Goal: Information Seeking & Learning: Find specific fact

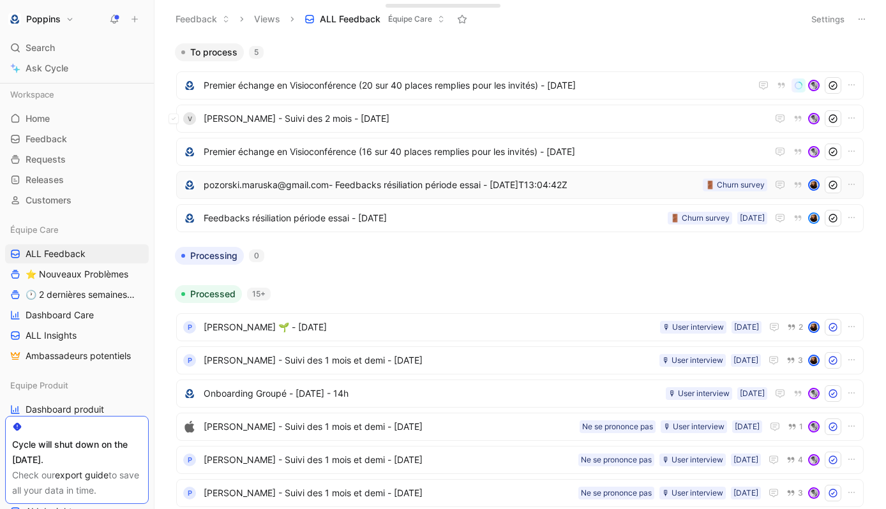
scroll to position [69, 0]
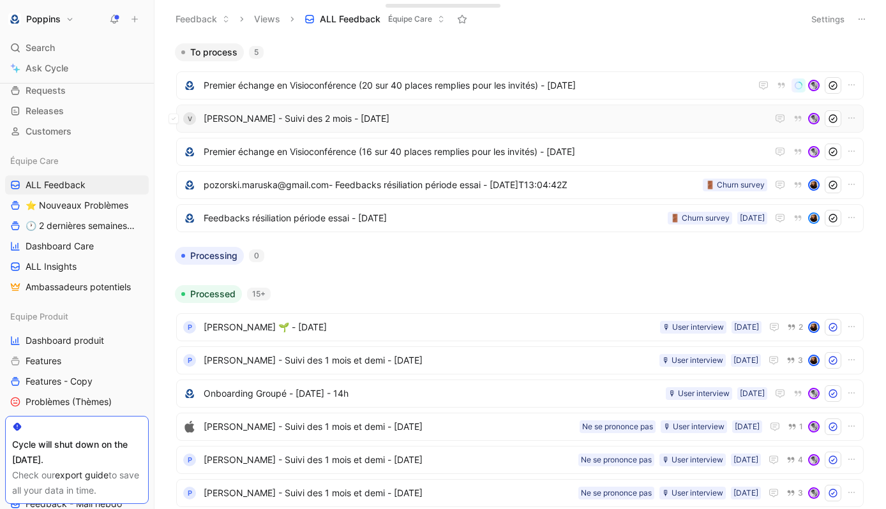
click at [267, 116] on span "[PERSON_NAME] - Suivi des 2 mois - [DATE]" at bounding box center [486, 118] width 564 height 15
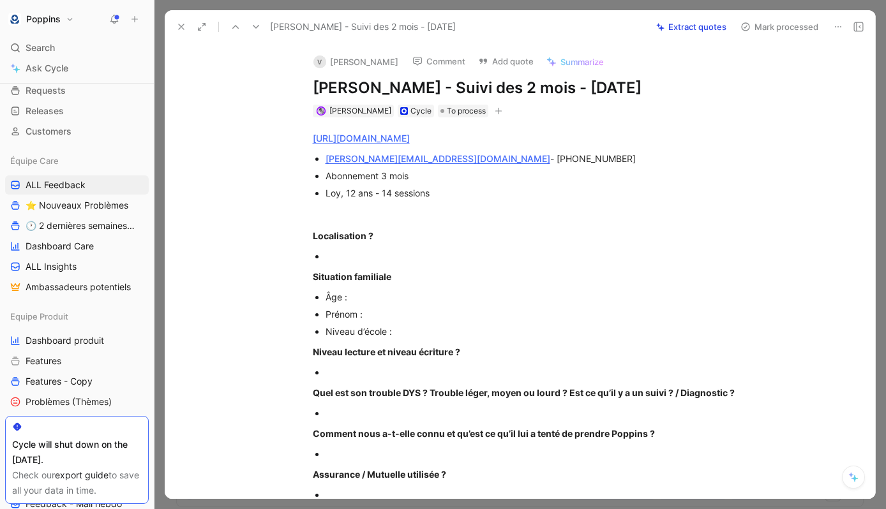
click at [493, 120] on div "[URL][DOMAIN_NAME] [PERSON_NAME][EMAIL_ADDRESS][DOMAIN_NAME] - [PHONE_NUMBER] A…" at bounding box center [534, 495] width 684 height 757
click at [492, 116] on button "button" at bounding box center [498, 111] width 13 height 13
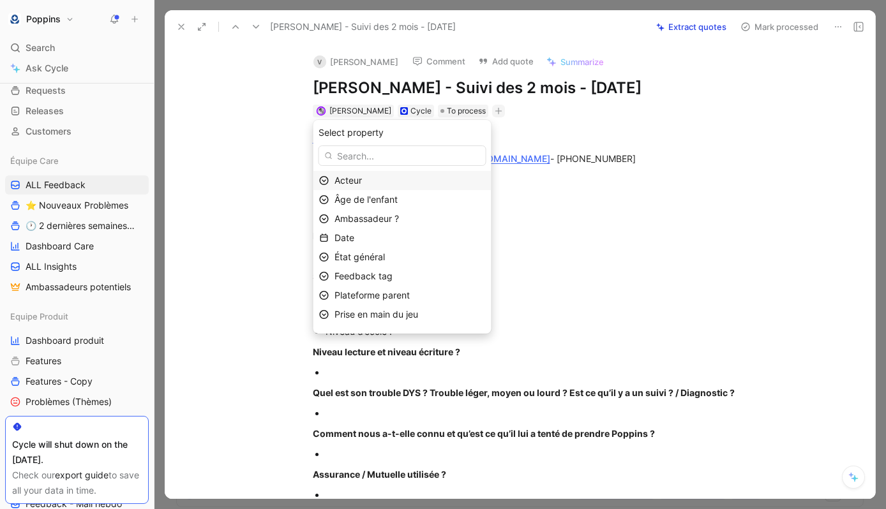
click at [405, 180] on div "Acteur" at bounding box center [410, 180] width 151 height 15
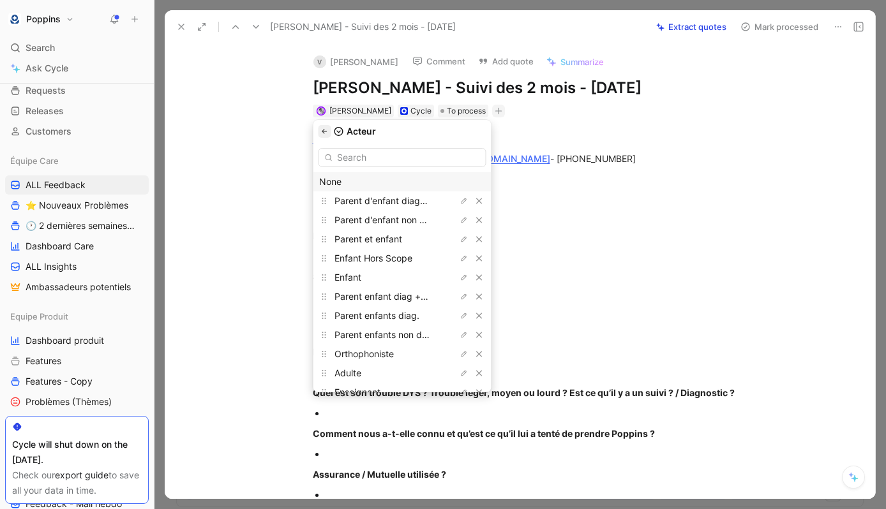
click at [331, 126] on button "button" at bounding box center [325, 131] width 13 height 13
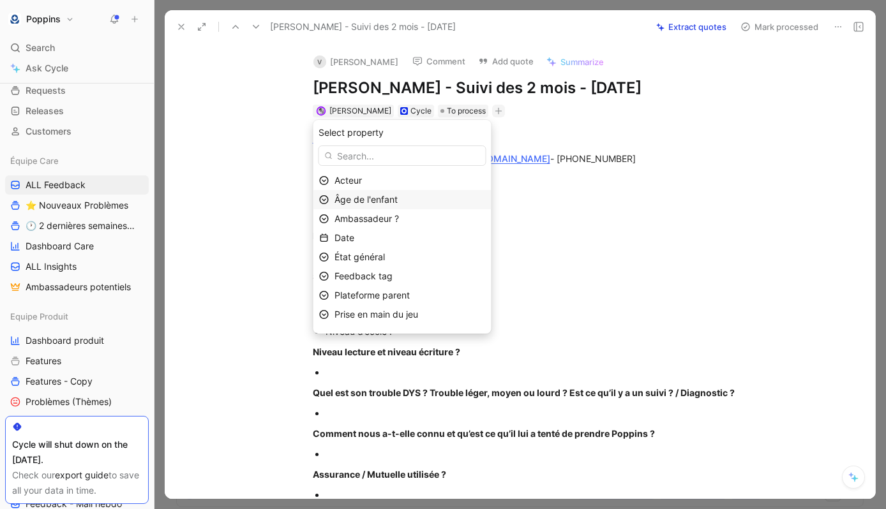
click at [382, 205] on div "Âge de l'enfant" at bounding box center [410, 199] width 151 height 15
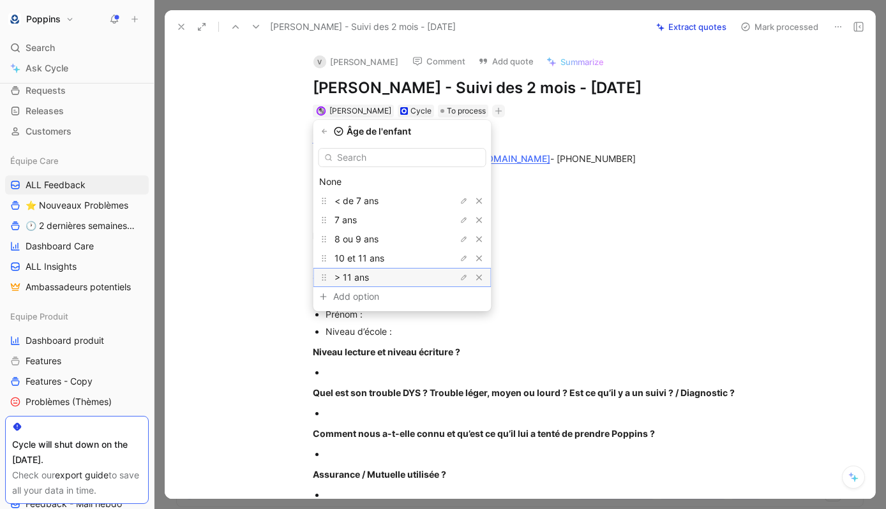
click at [426, 276] on div "> 11 ans" at bounding box center [383, 277] width 96 height 15
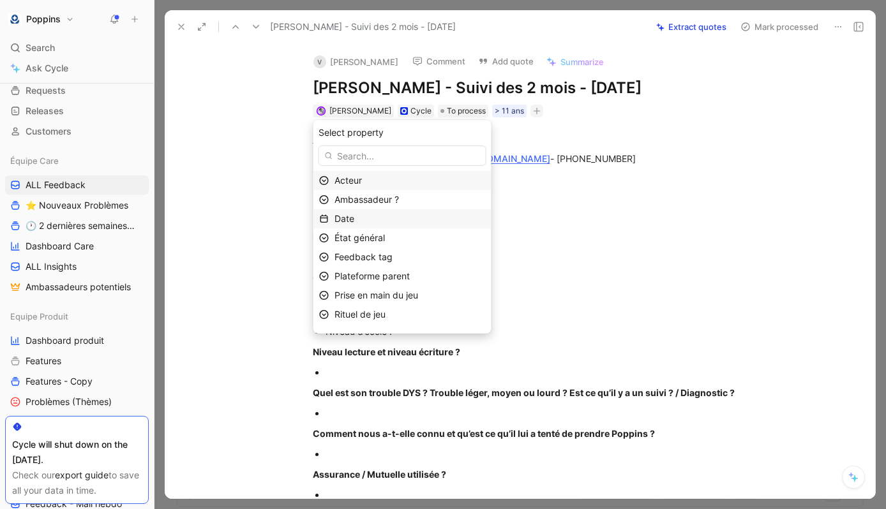
click at [395, 214] on div "Date" at bounding box center [410, 218] width 151 height 15
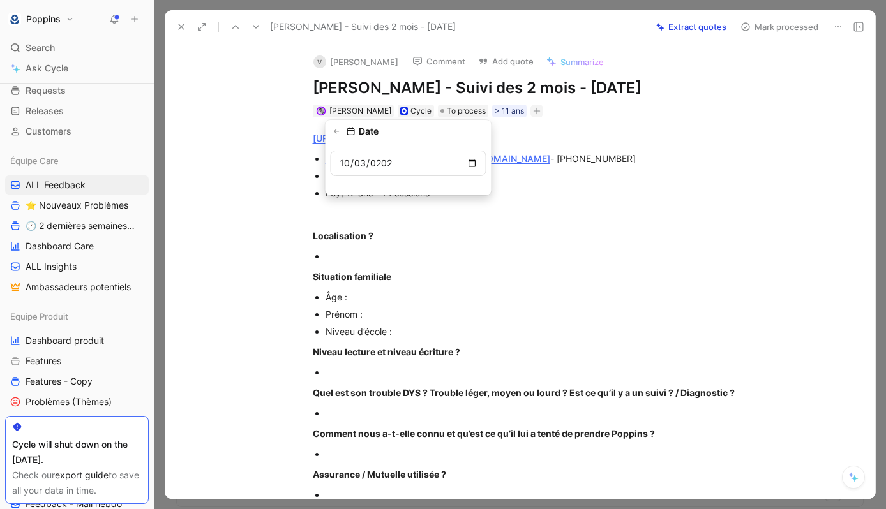
type input "[DATE]"
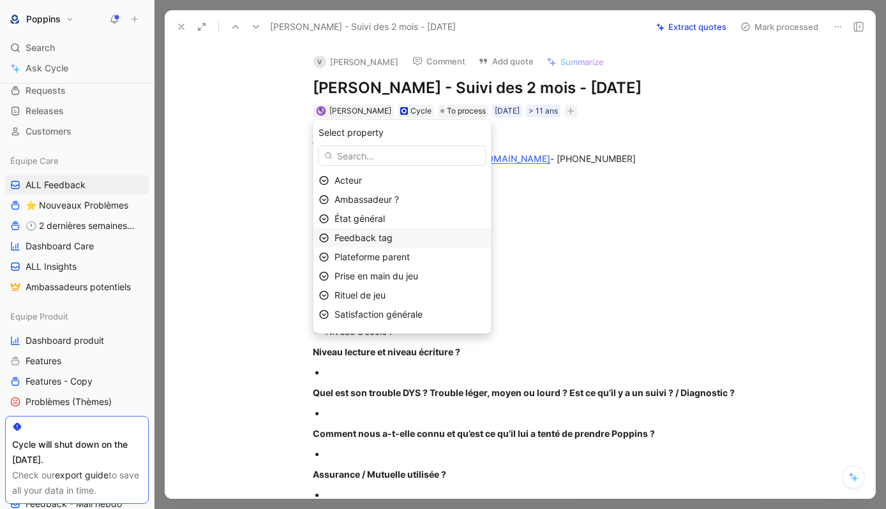
click at [412, 243] on div "Feedback tag" at bounding box center [410, 237] width 151 height 15
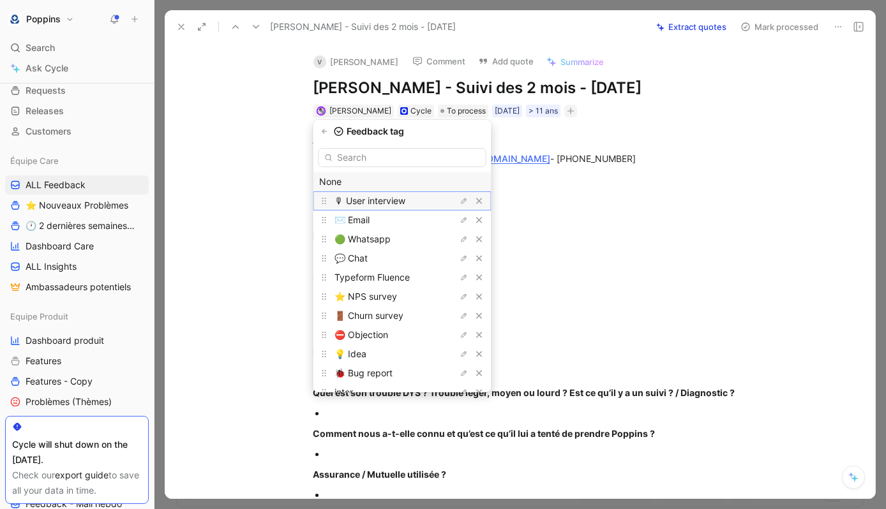
click at [394, 206] on span "🎙 User interview" at bounding box center [370, 200] width 71 height 11
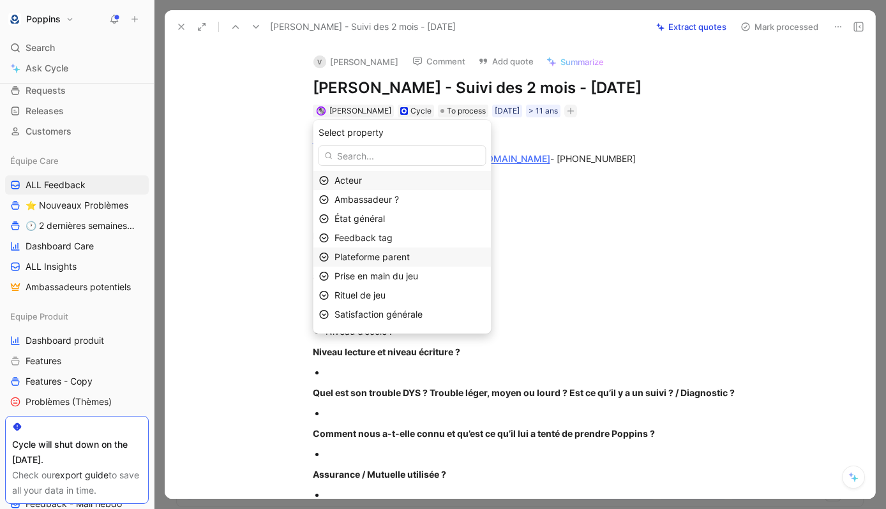
scroll to position [53, 0]
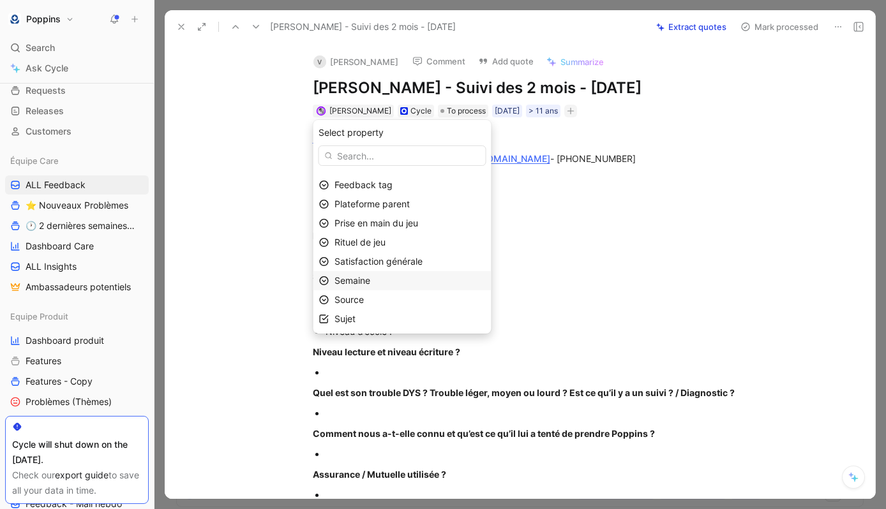
click at [389, 279] on div "Semaine" at bounding box center [410, 280] width 151 height 15
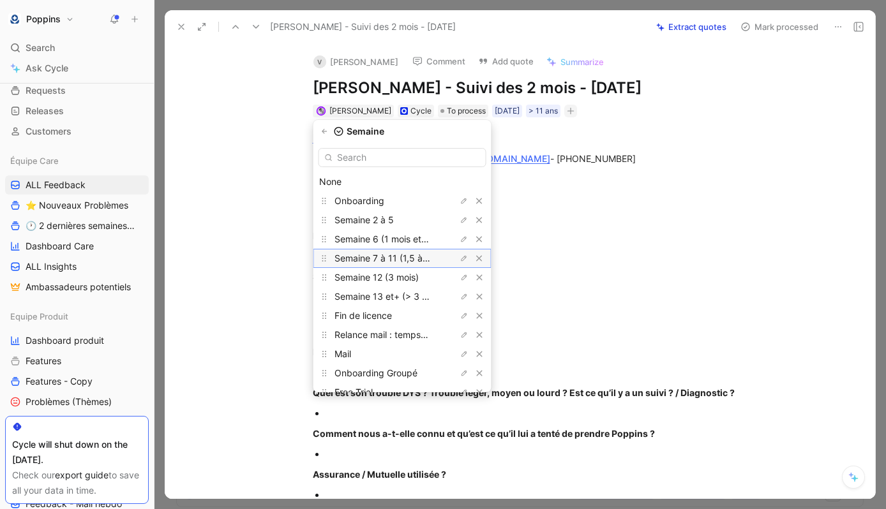
click at [404, 260] on span "Semaine 7 à 11 (1,5 à 3 mois)" at bounding box center [395, 258] width 121 height 11
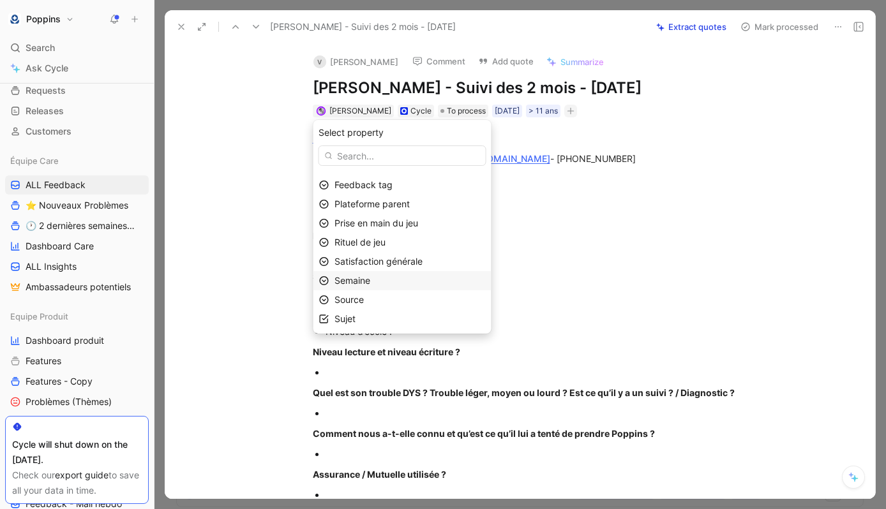
click at [403, 278] on div "Semaine" at bounding box center [410, 280] width 151 height 15
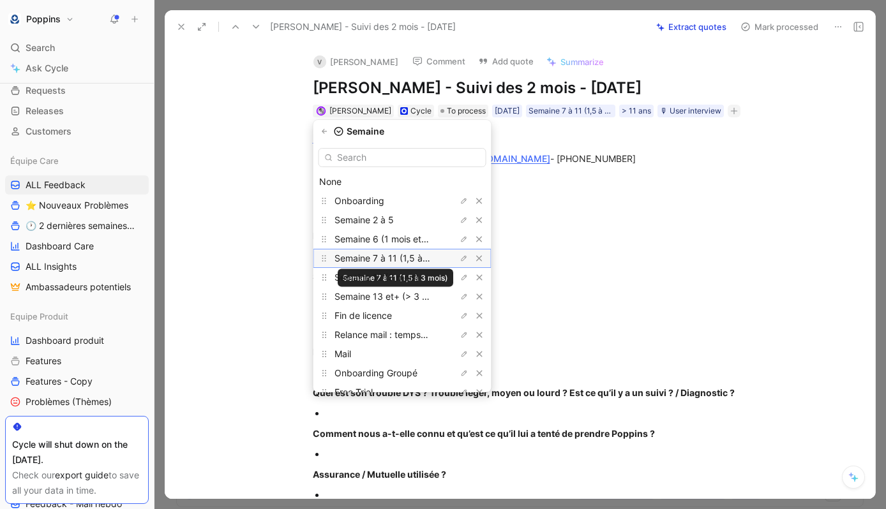
click at [421, 254] on span "Semaine 7 à 11 (1,5 à 3 mois)" at bounding box center [395, 258] width 121 height 11
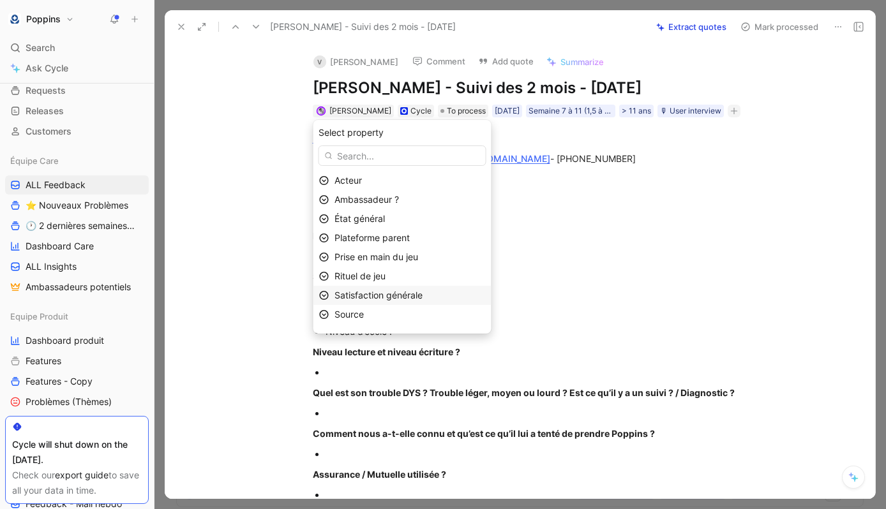
scroll to position [15, 0]
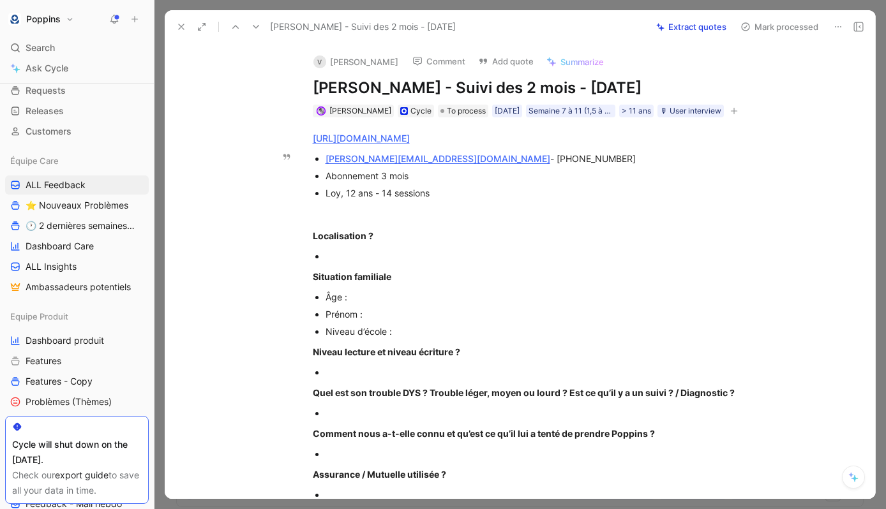
drag, startPoint x: 429, startPoint y: 158, endPoint x: 563, endPoint y: 158, distance: 134.1
click at [563, 158] on div "[PERSON_NAME][EMAIL_ADDRESS][DOMAIN_NAME] - [PHONE_NUMBER]" at bounding box center [540, 158] width 429 height 13
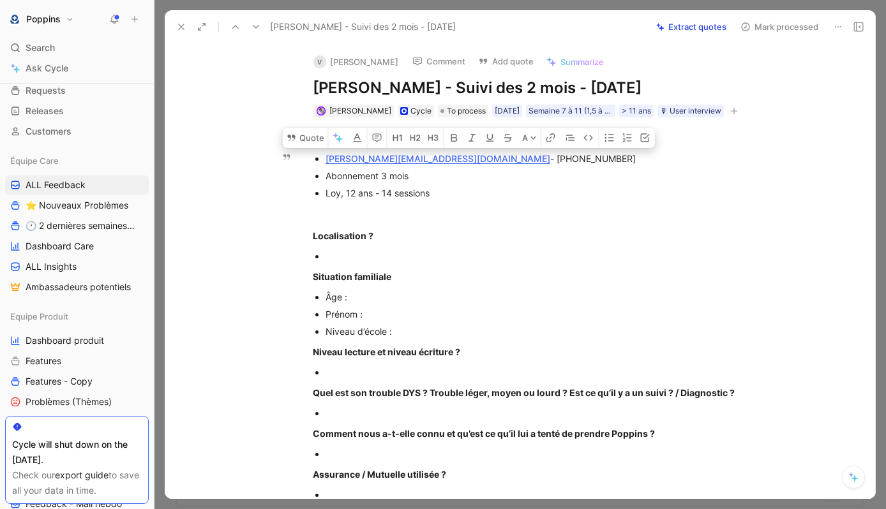
copy div "[PHONE_NUMBER]"
click at [377, 256] on div at bounding box center [540, 256] width 429 height 13
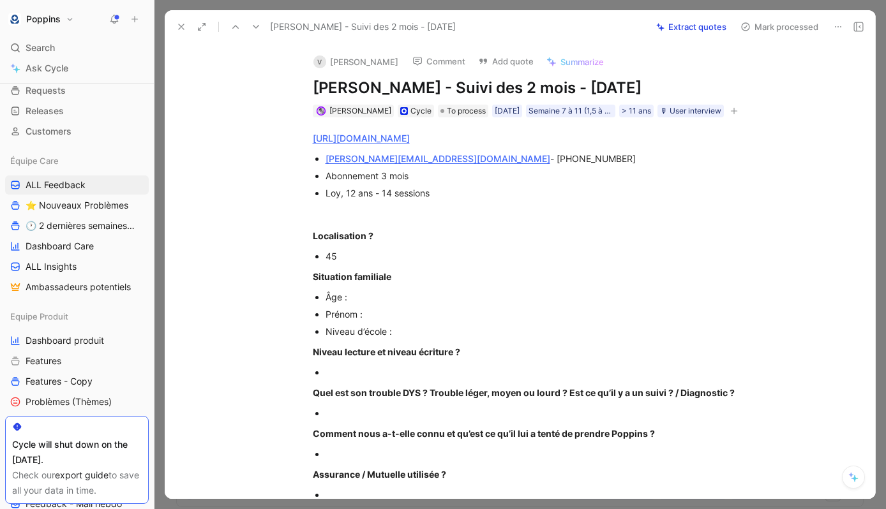
scroll to position [45, 0]
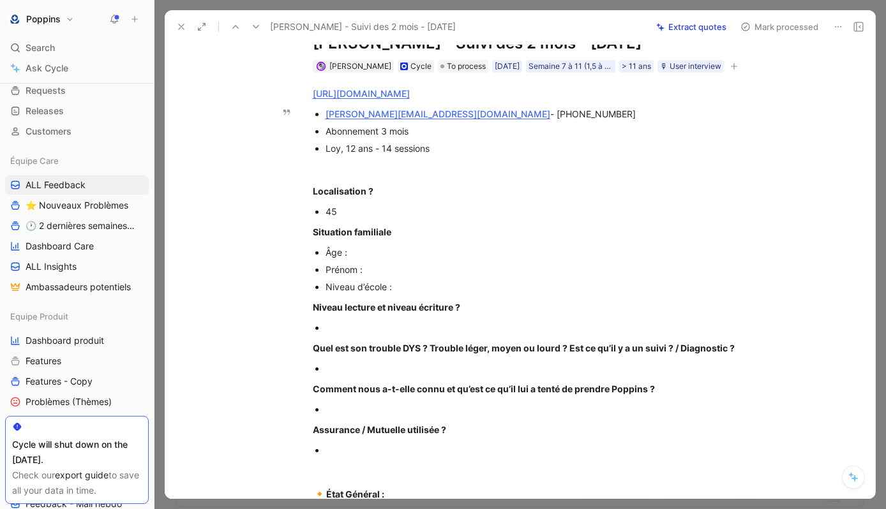
click at [326, 149] on span "Loy, 12 ans - 14 sessions" at bounding box center [378, 148] width 104 height 11
copy span "Loy"
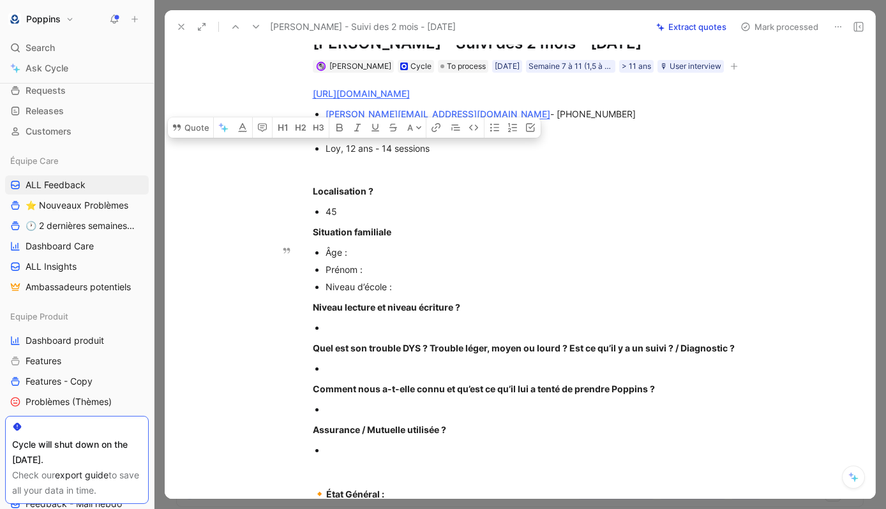
click at [393, 253] on div "Âge :" at bounding box center [540, 252] width 429 height 13
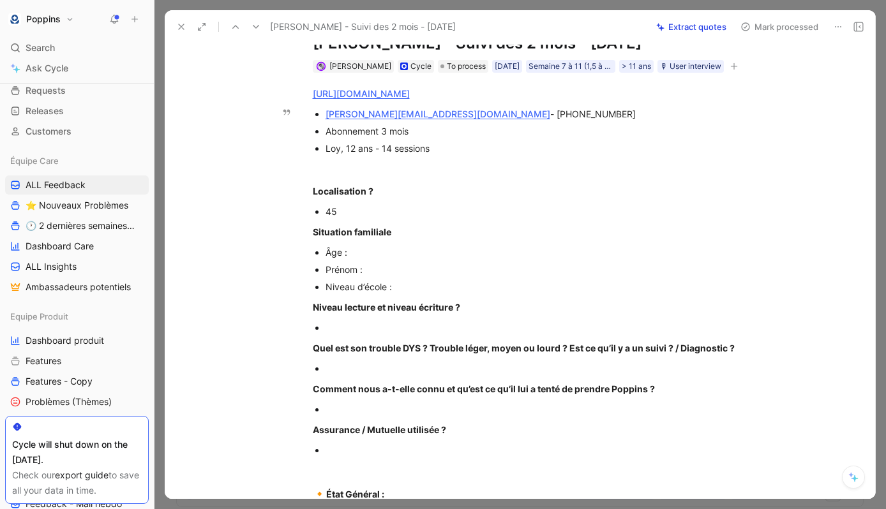
click at [336, 153] on span "Loy, 12 ans - 14 sessions" at bounding box center [378, 148] width 104 height 11
click at [338, 145] on span "Loy, 12 ans - 14 sessions" at bounding box center [378, 148] width 104 height 11
drag, startPoint x: 419, startPoint y: 113, endPoint x: 429, endPoint y: 116, distance: 10.5
click at [430, 116] on div "[PERSON_NAME][EMAIL_ADDRESS][DOMAIN_NAME] - [PHONE_NUMBER]" at bounding box center [540, 113] width 429 height 13
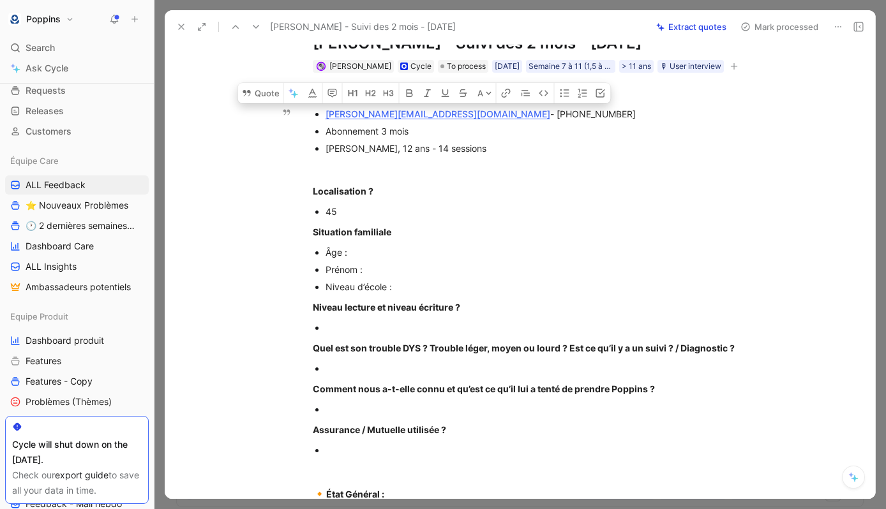
click at [429, 116] on div "[PERSON_NAME][EMAIL_ADDRESS][DOMAIN_NAME] - [PHONE_NUMBER]" at bounding box center [540, 113] width 429 height 13
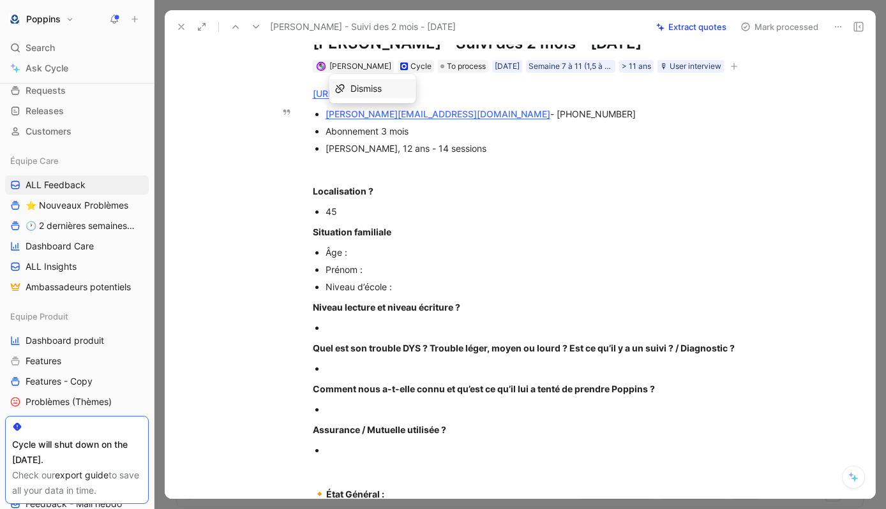
drag, startPoint x: 419, startPoint y: 116, endPoint x: 320, endPoint y: 114, distance: 99.0
click at [320, 114] on ul "[PERSON_NAME][EMAIL_ADDRESS][DOMAIN_NAME] - [PHONE_NUMBER] Abonnement 3 mois [P…" at bounding box center [534, 131] width 490 height 52
copy link "[PERSON_NAME][EMAIL_ADDRESS][DOMAIN_NAME]"
click at [391, 255] on div "Âge :" at bounding box center [540, 252] width 429 height 13
click at [410, 274] on div "Prénom :" at bounding box center [540, 269] width 429 height 13
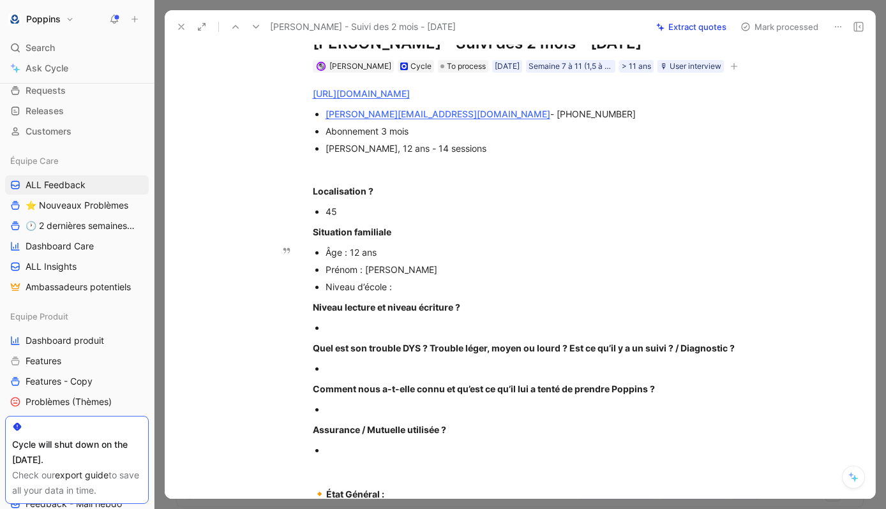
click at [443, 289] on div "Niveau d’école :" at bounding box center [540, 286] width 429 height 13
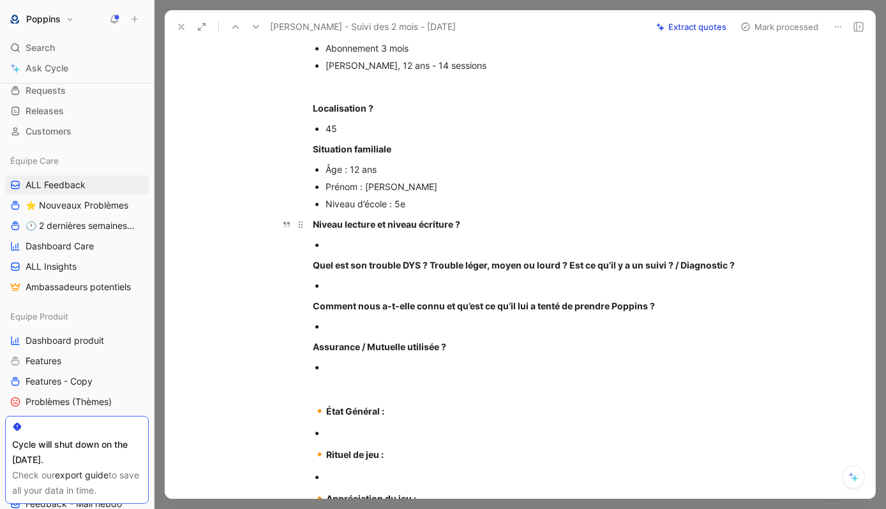
click at [330, 233] on p "Niveau lecture et niveau écriture ?" at bounding box center [534, 224] width 490 height 21
click at [327, 230] on div "Niveau lecture et niveau écriture ?" at bounding box center [534, 224] width 442 height 13
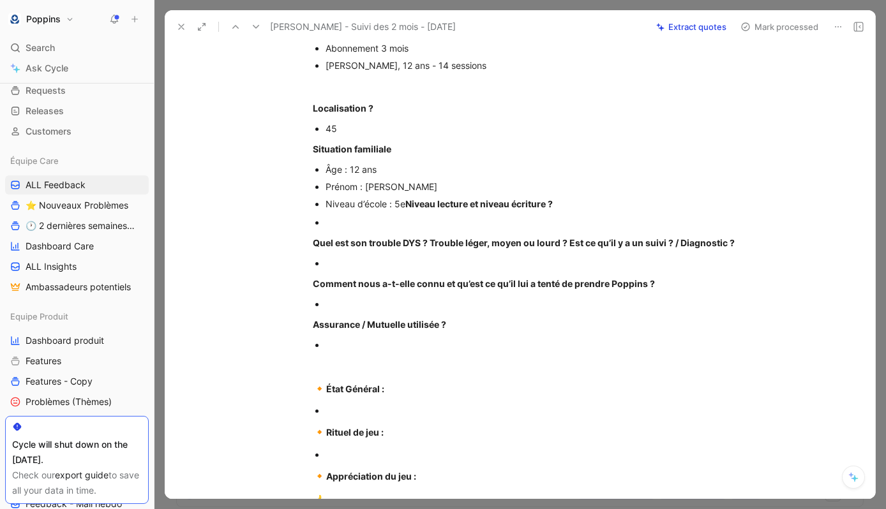
click at [387, 218] on div at bounding box center [540, 222] width 429 height 13
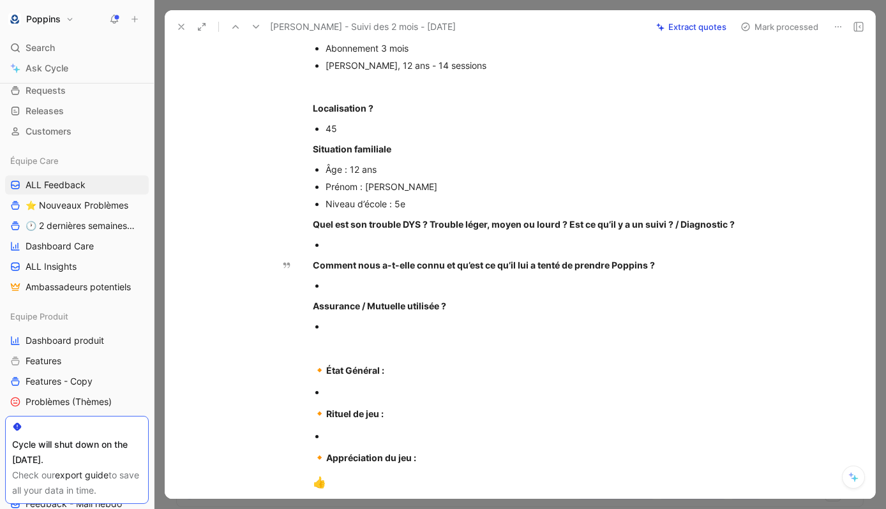
click at [384, 245] on div at bounding box center [540, 244] width 429 height 13
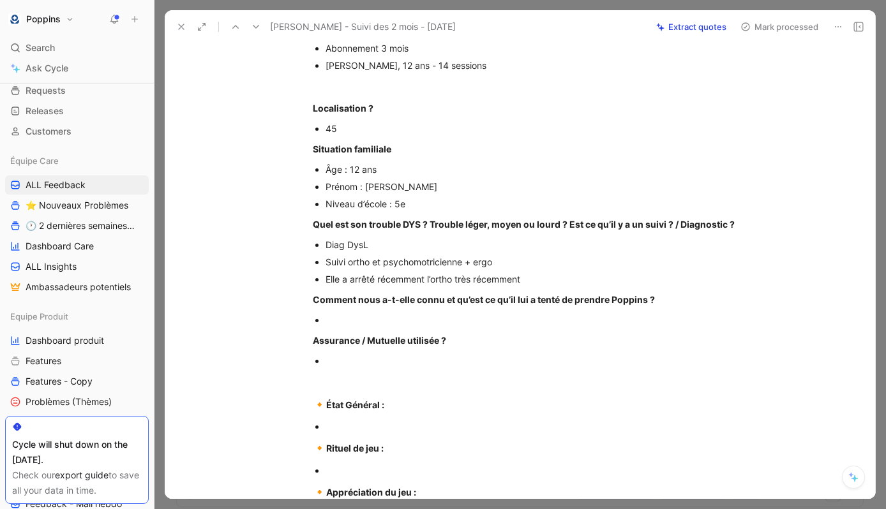
click at [431, 326] on div at bounding box center [540, 319] width 429 height 13
click at [536, 279] on div "Elle a arrêté récemment l’ortho très récemment" at bounding box center [540, 279] width 429 height 13
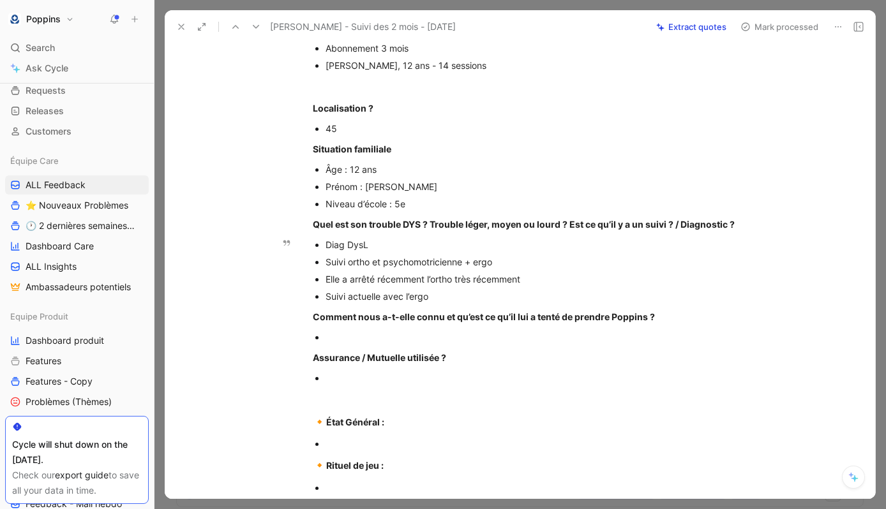
click at [539, 243] on div "Diag DysL" at bounding box center [540, 244] width 429 height 13
click at [487, 331] on div at bounding box center [540, 337] width 429 height 13
click at [474, 337] on div at bounding box center [540, 337] width 429 height 13
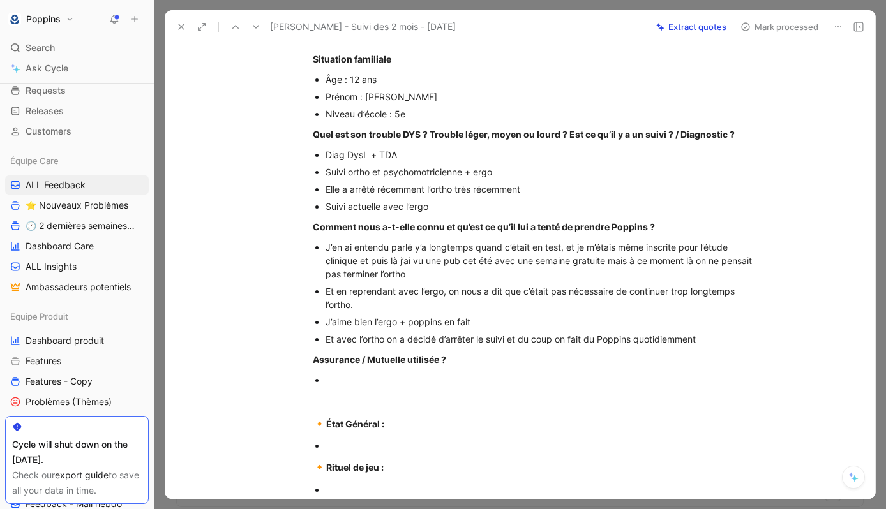
scroll to position [232, 0]
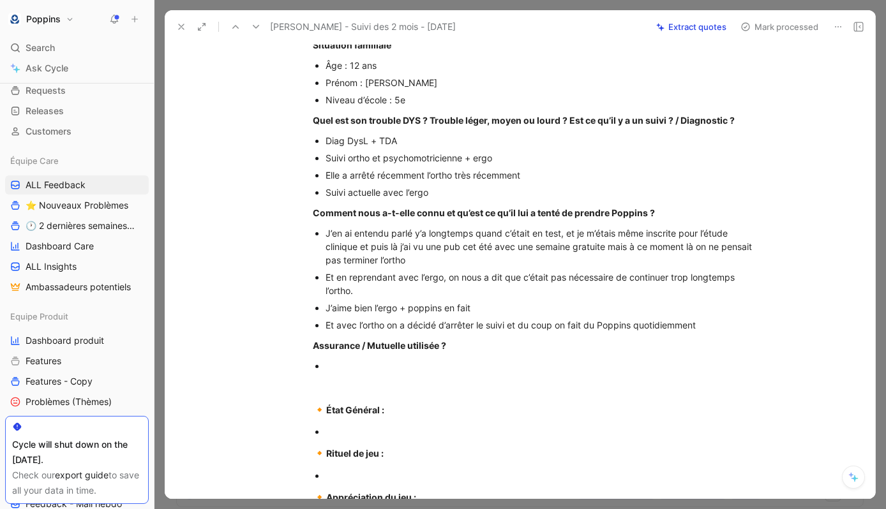
click at [376, 381] on div at bounding box center [534, 386] width 442 height 13
click at [361, 373] on p at bounding box center [540, 365] width 429 height 17
click at [350, 350] on strong "Assurance / Mutuelle utilisée ?" at bounding box center [379, 345] width 133 height 11
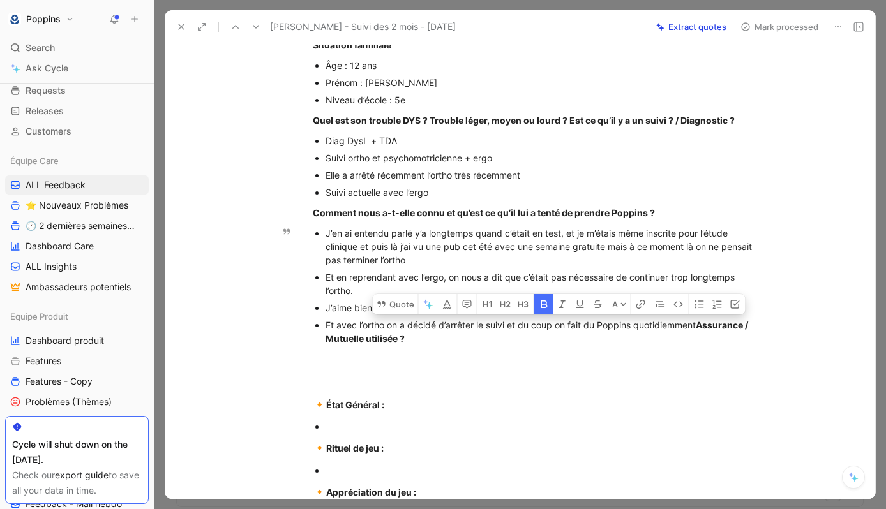
drag, startPoint x: 442, startPoint y: 338, endPoint x: 705, endPoint y: 320, distance: 263.6
click at [705, 320] on div "Et avec l’ortho on a décidé d’arrêter le suivi et du coup on fait du Poppins qu…" at bounding box center [540, 332] width 429 height 27
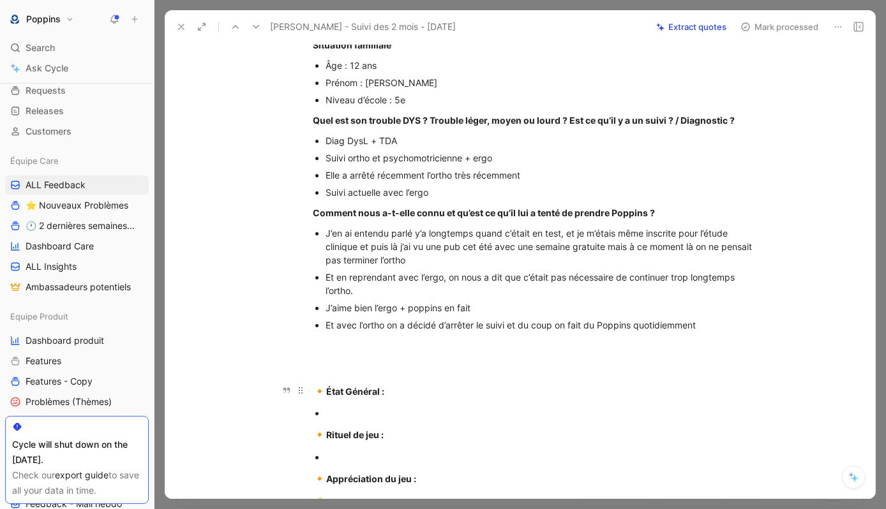
click at [479, 384] on div "🔸 État Général :" at bounding box center [534, 392] width 442 height 17
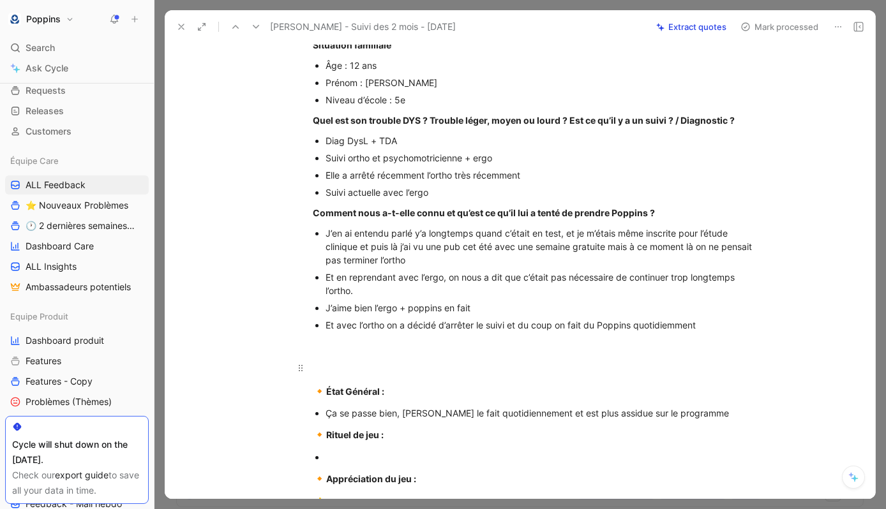
click at [451, 365] on div at bounding box center [534, 367] width 442 height 13
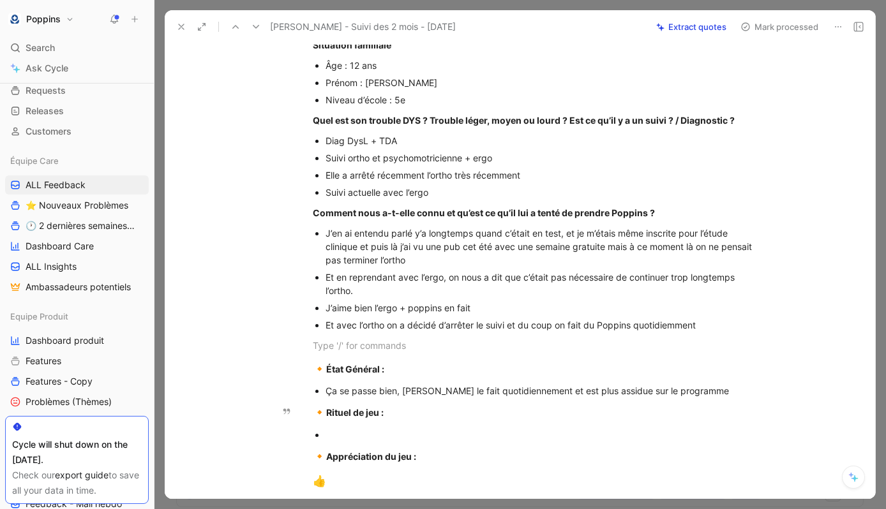
click at [545, 426] on div "[URL][DOMAIN_NAME] [PERSON_NAME][EMAIL_ADDRESS][DOMAIN_NAME] - [PHONE_NUMBER] A…" at bounding box center [534, 295] width 684 height 819
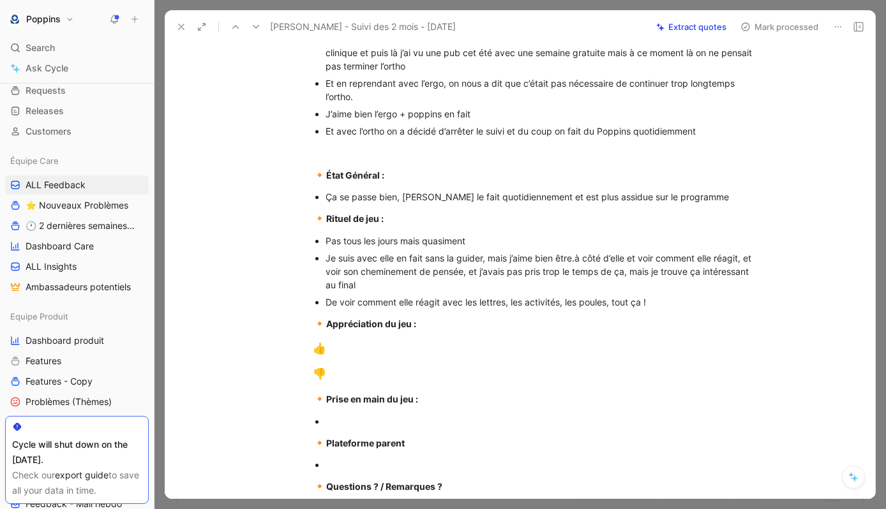
scroll to position [426, 0]
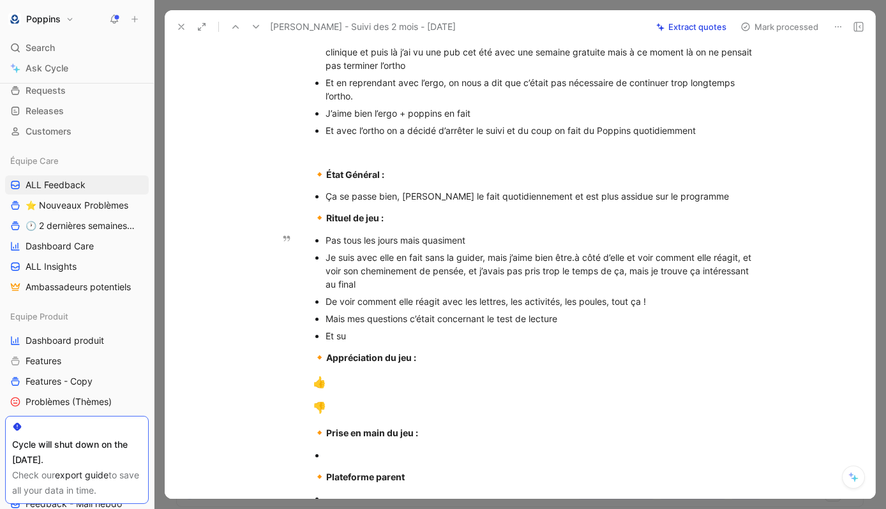
click at [645, 319] on div "Mais mes questions c’était concernant le test de lecture" at bounding box center [540, 318] width 429 height 13
click at [486, 337] on div "Et su" at bounding box center [540, 335] width 429 height 13
click at [484, 340] on div "Et sur l’espace parent, ça donne des gtrucs mais je ne trouve pas" at bounding box center [540, 335] width 429 height 13
click at [604, 336] on div "Et sur l’espace parent, ça donne des trucs mais je ne trouve pas" at bounding box center [540, 335] width 429 height 13
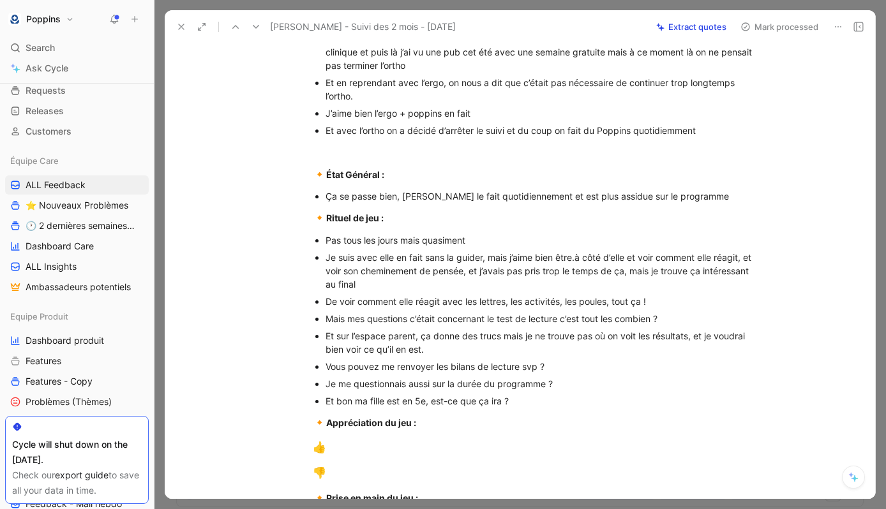
scroll to position [0, 0]
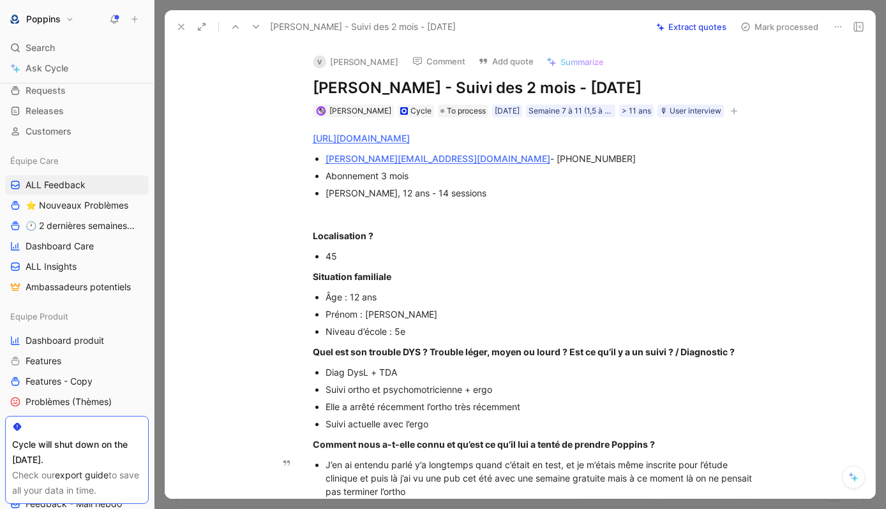
drag, startPoint x: 430, startPoint y: 87, endPoint x: 306, endPoint y: 86, distance: 123.9
click at [306, 86] on div "V [PERSON_NAME] Comment Add quote Summarize [PERSON_NAME] - Suivi des 2 mois - …" at bounding box center [534, 80] width 490 height 75
copy h1 "[PERSON_NAME]"
drag, startPoint x: 589, startPoint y: 136, endPoint x: 254, endPoint y: 124, distance: 335.4
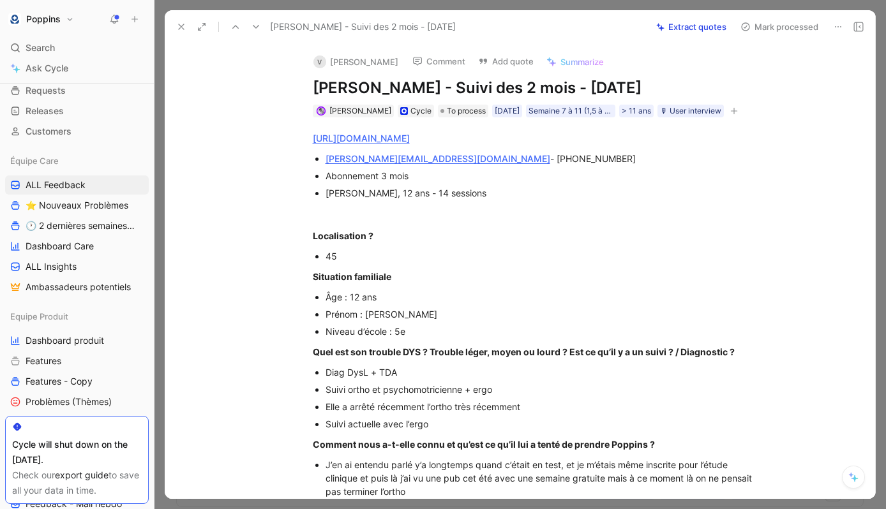
copy link "[URL][DOMAIN_NAME]"
drag, startPoint x: 420, startPoint y: 156, endPoint x: 326, endPoint y: 156, distance: 93.8
click at [326, 156] on div "[PERSON_NAME][EMAIL_ADDRESS][DOMAIN_NAME] - [PHONE_NUMBER]" at bounding box center [540, 158] width 429 height 13
copy link "[PERSON_NAME][EMAIL_ADDRESS][DOMAIN_NAME]"
